Goal: Navigation & Orientation: Go to known website

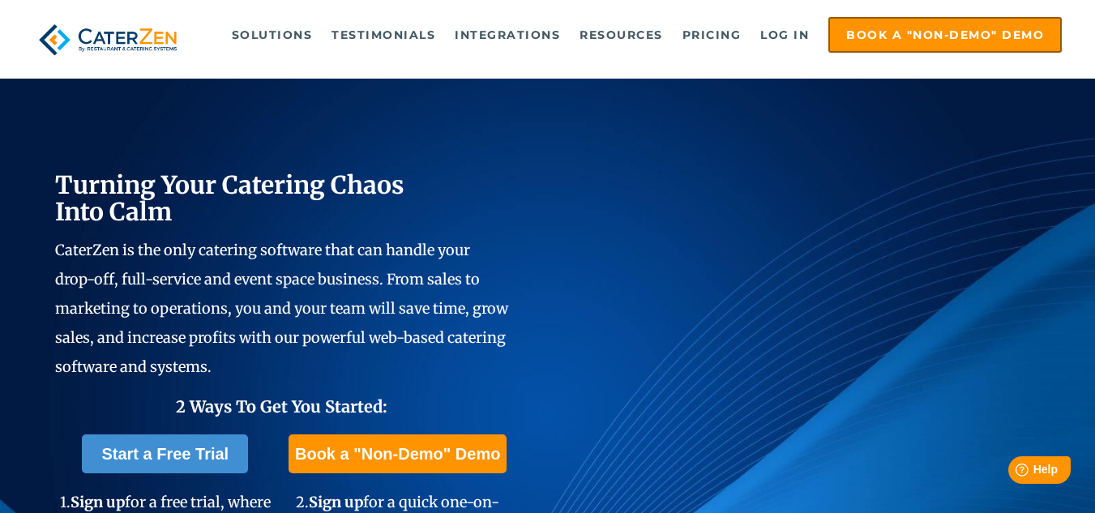
drag, startPoint x: 798, startPoint y: 2, endPoint x: 726, endPoint y: 102, distance: 124.2
click at [726, 102] on div "Turning Your Catering Chaos Into Calm CaterZen is the only catering software th…" at bounding box center [547, 379] width 1095 height 754
click at [765, 32] on link "Log in" at bounding box center [784, 35] width 65 height 32
